Goal: Task Accomplishment & Management: Complete application form

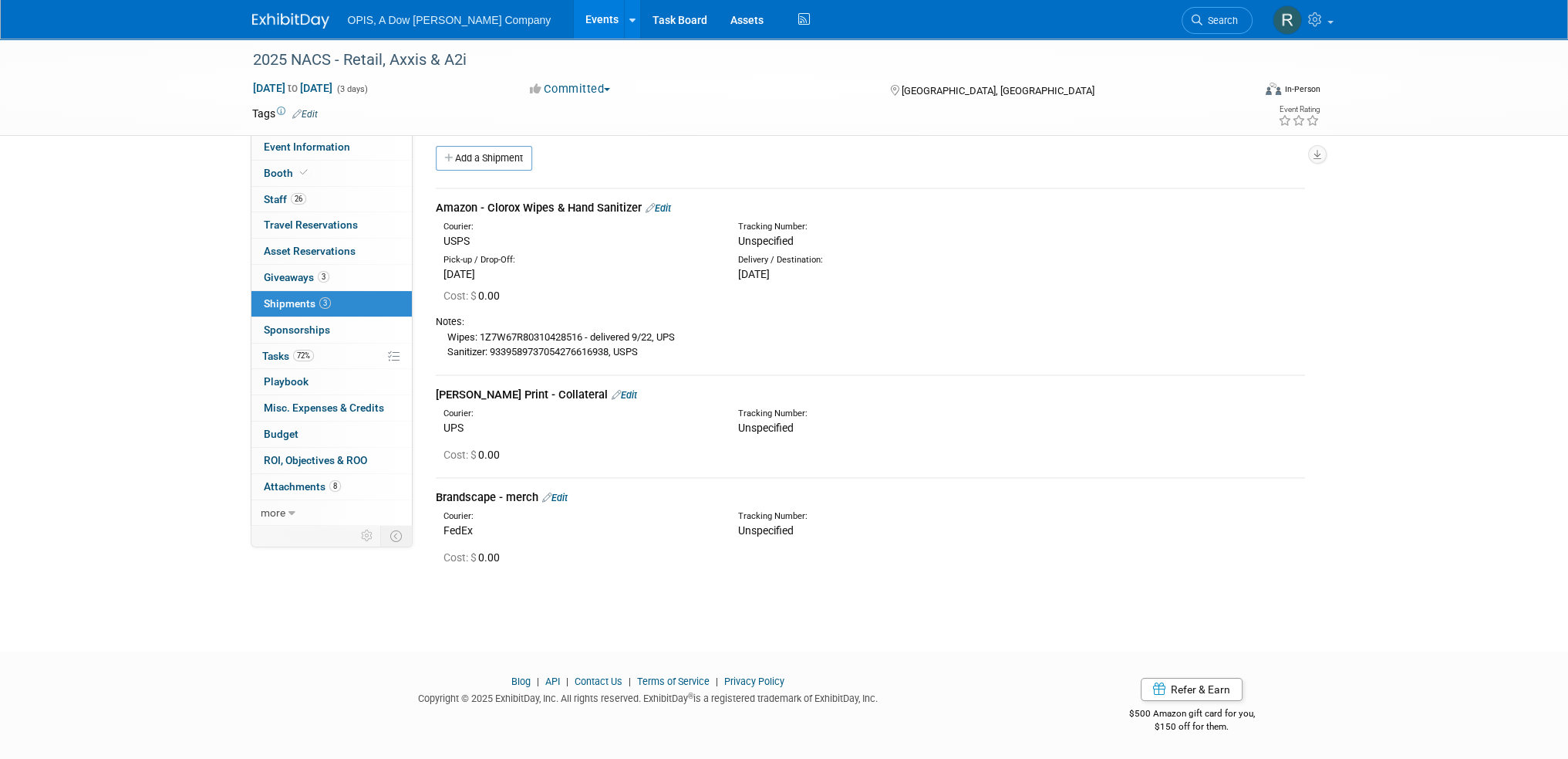
click at [574, 22] on link "Events" at bounding box center [602, 19] width 56 height 39
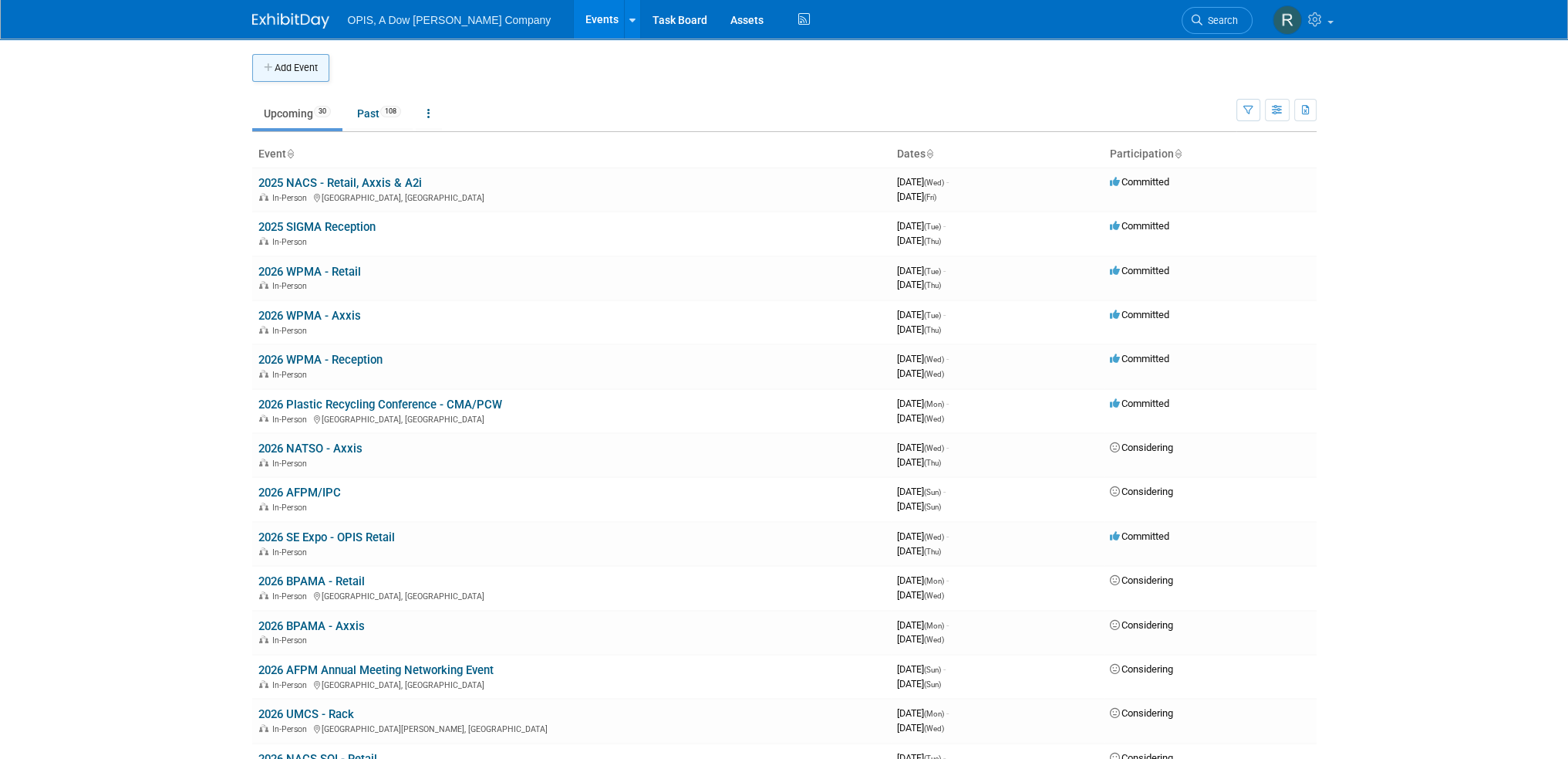
click at [291, 73] on button "Add Event" at bounding box center [290, 68] width 77 height 28
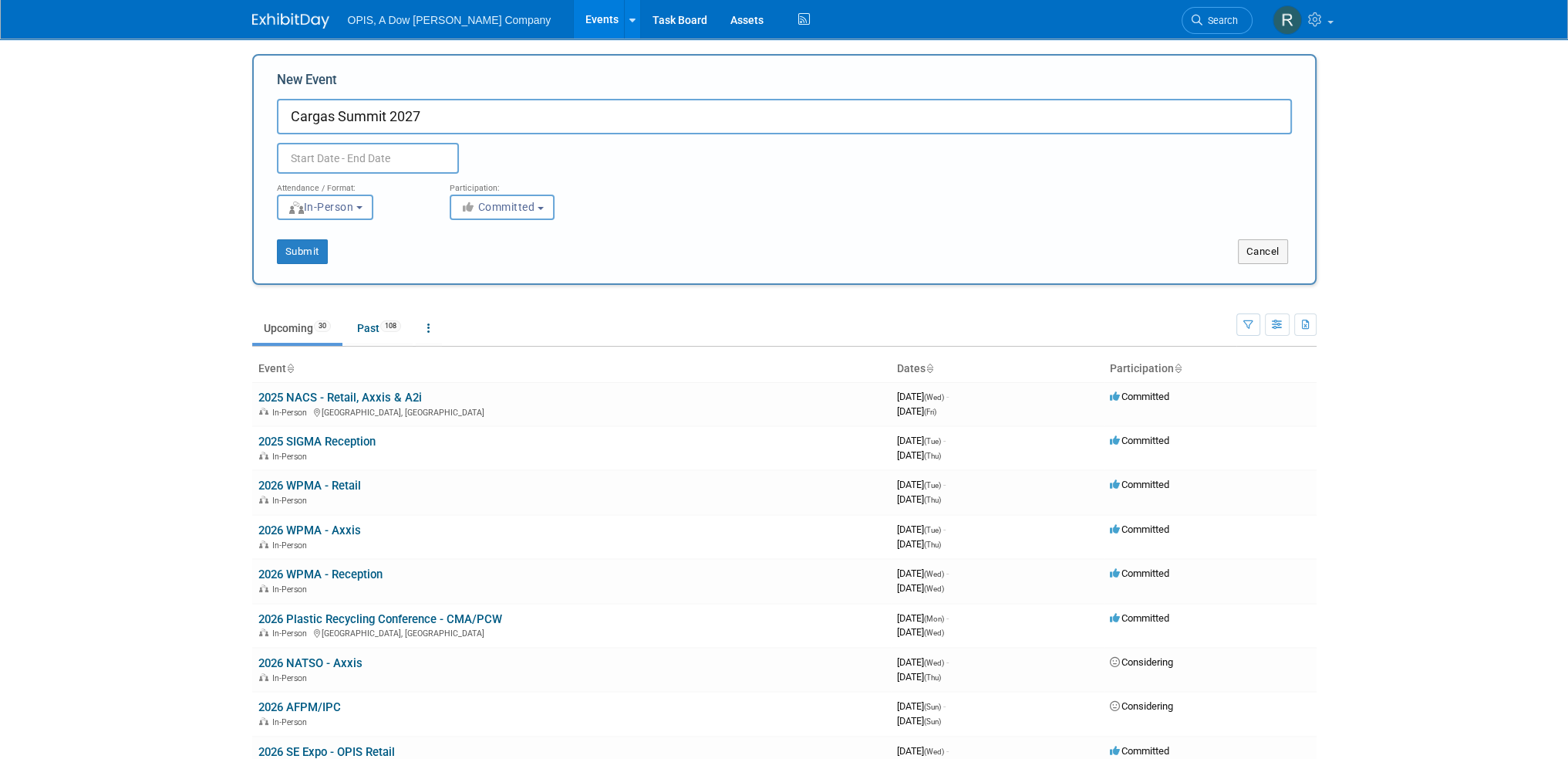
type input "Cargas Summit 2027"
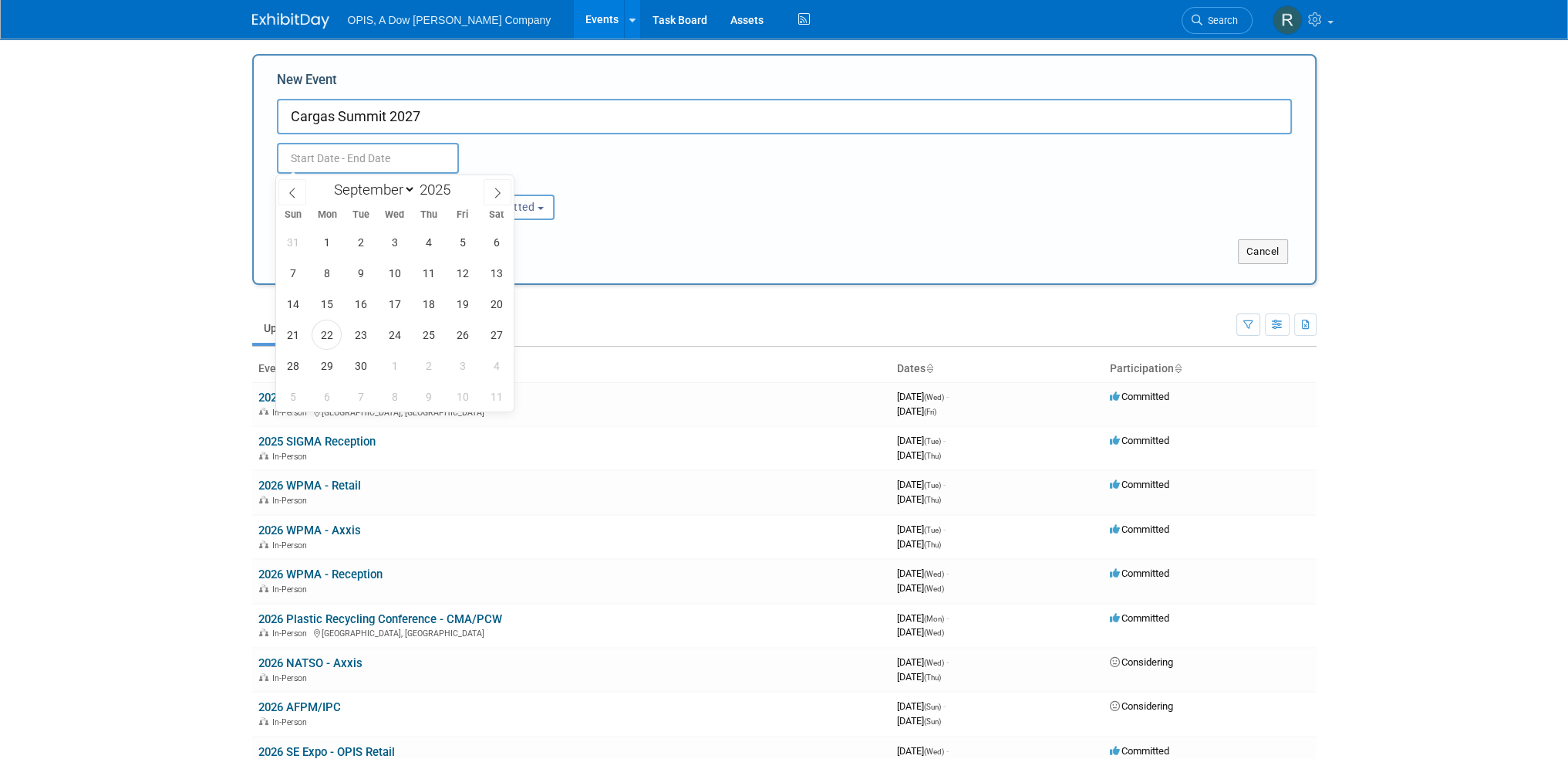
click at [302, 164] on input "text" at bounding box center [368, 158] width 182 height 31
click at [457, 192] on span at bounding box center [456, 194] width 11 height 9
click at [457, 187] on span at bounding box center [456, 185] width 11 height 9
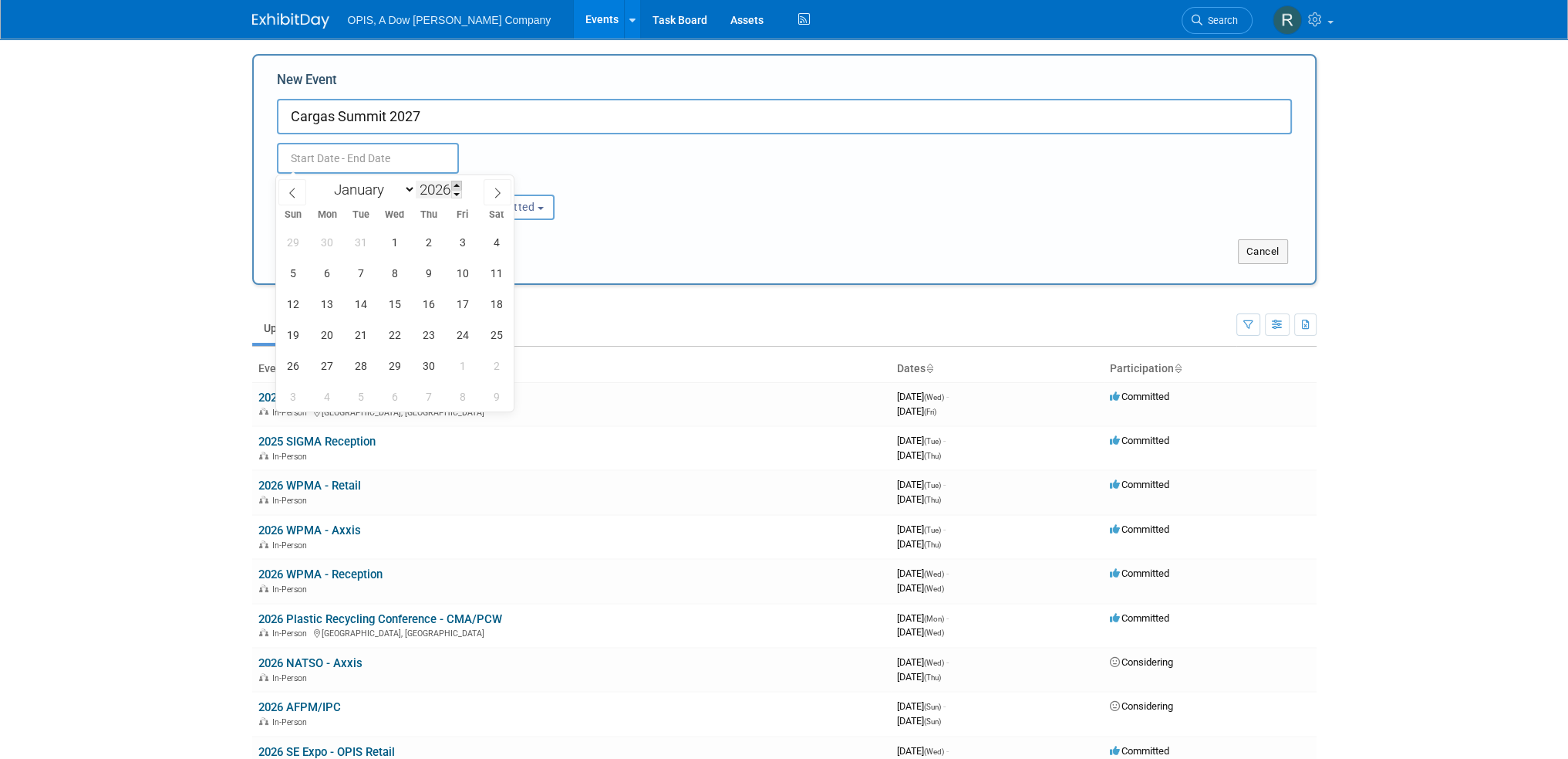
type input "2027"
click at [363, 336] on span "21" at bounding box center [361, 334] width 30 height 30
click at [425, 336] on span "23" at bounding box center [429, 334] width 30 height 30
type input "Sep 21, 2027 to Sep 23, 2027"
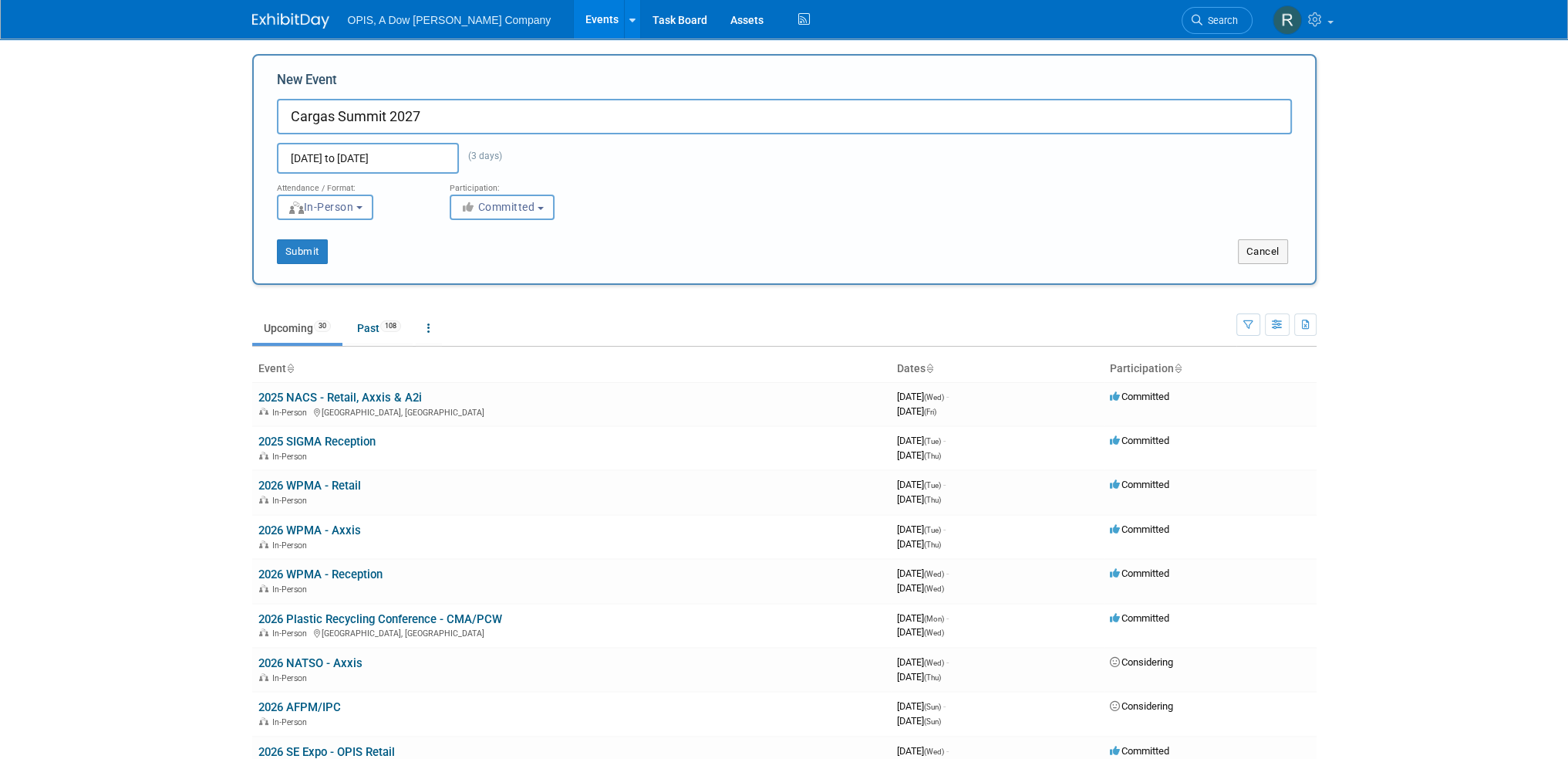
click at [499, 212] on span "Committed" at bounding box center [498, 207] width 75 height 12
click at [514, 265] on label "Considering" at bounding box center [509, 265] width 102 height 20
click at [465, 265] on input "Considering" at bounding box center [460, 266] width 10 height 10
select select "2"
click at [281, 249] on button "Submit" at bounding box center [302, 251] width 51 height 25
